Goal: Navigation & Orientation: Find specific page/section

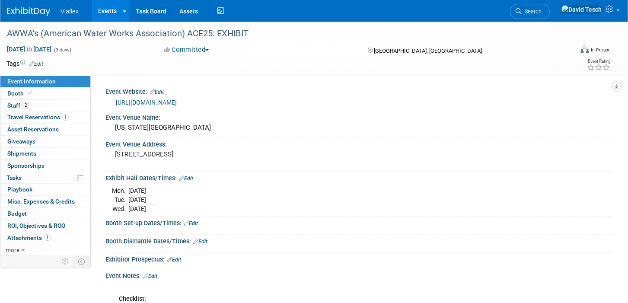
click at [103, 7] on link "Events" at bounding box center [108, 11] width 32 height 22
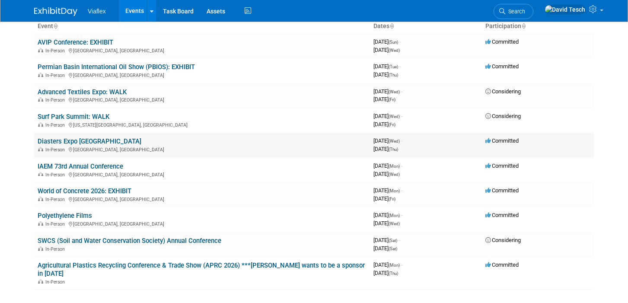
scroll to position [60, 0]
click at [117, 67] on link "Permian Basin International Oil Show (PBIOS): EXHIBIT" at bounding box center [116, 68] width 157 height 8
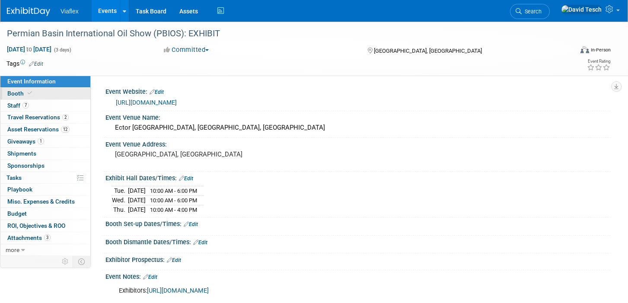
click at [16, 93] on span "Booth" at bounding box center [20, 93] width 26 height 7
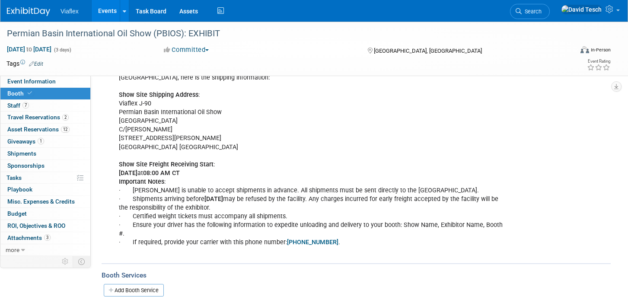
scroll to position [140, 0]
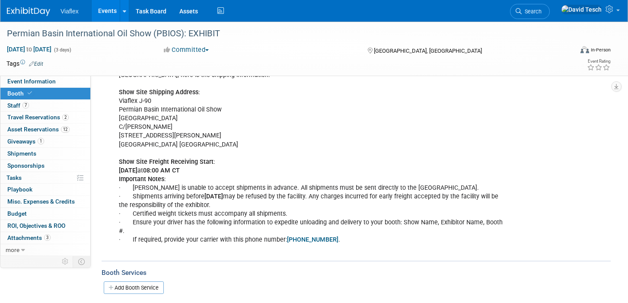
click at [352, 236] on div "For the Permian Basin International Oil Show taking place from [DATE]-[DATE] at…" at bounding box center [313, 158] width 401 height 200
